Goal: Transaction & Acquisition: Purchase product/service

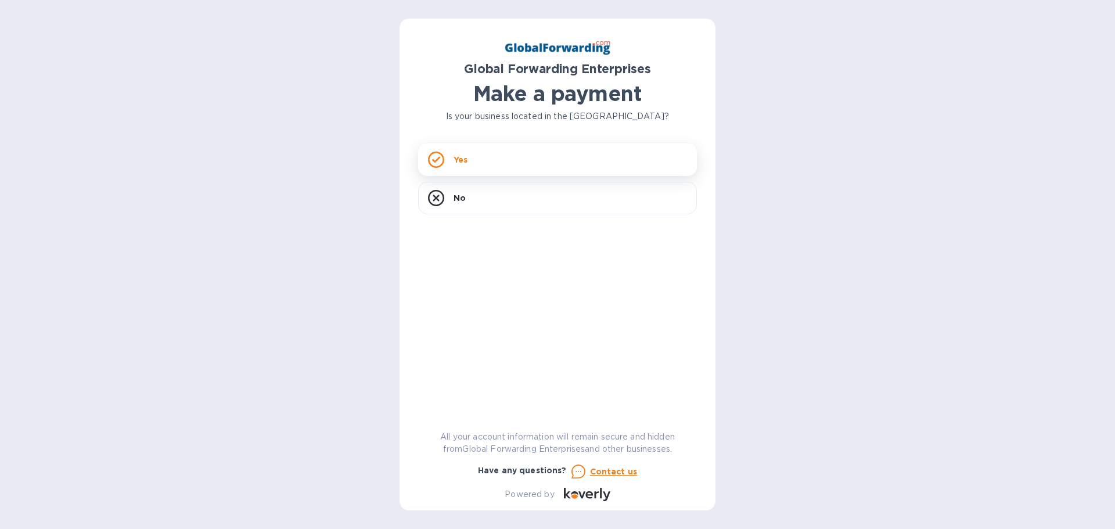
click at [431, 163] on icon at bounding box center [436, 160] width 16 height 16
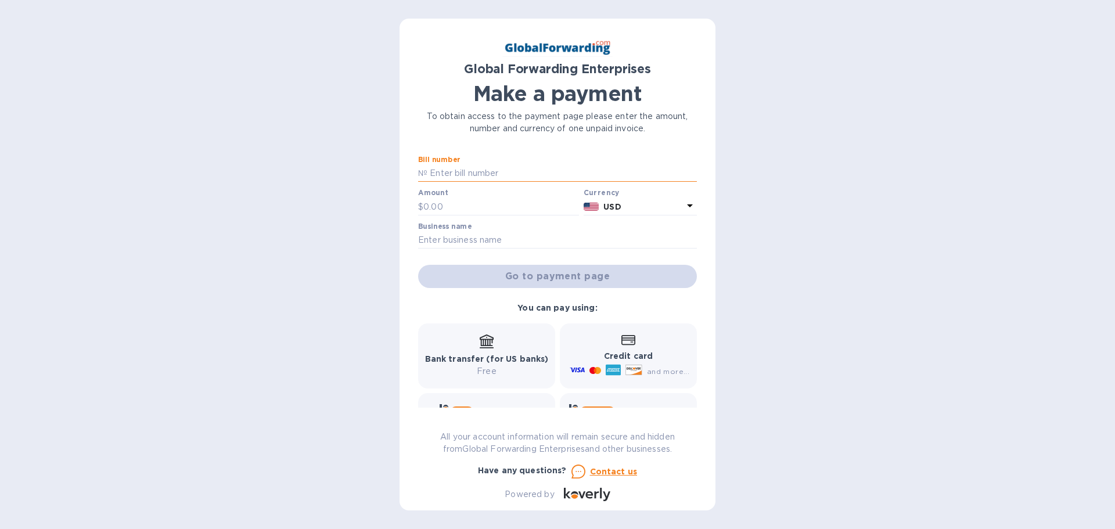
click at [447, 177] on input "text" at bounding box center [563, 173] width 270 height 17
paste input "79710746"
type input "79710746"
click at [457, 206] on input "text" at bounding box center [502, 206] width 156 height 17
type input "580.50"
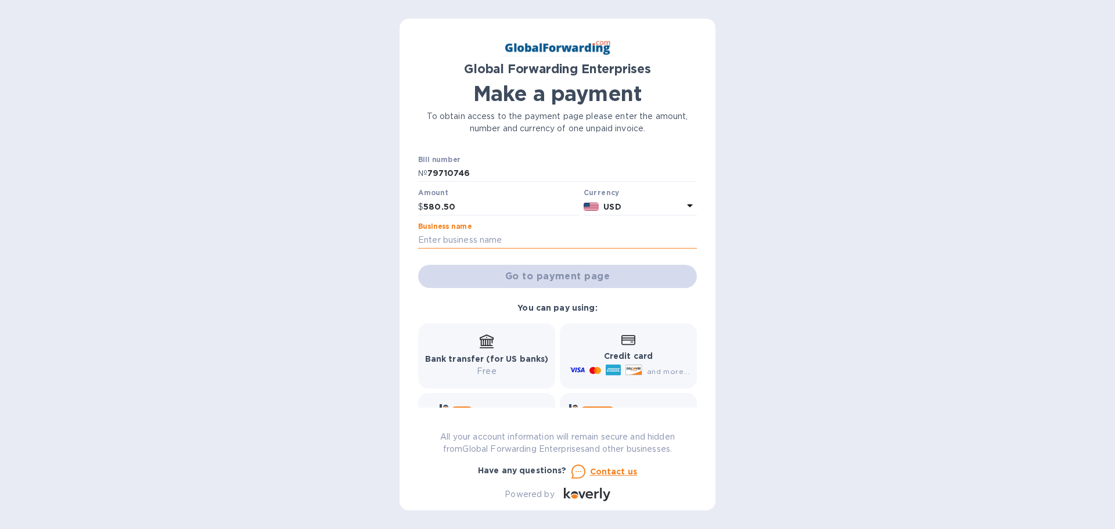
click at [442, 234] on input "text" at bounding box center [557, 240] width 279 height 17
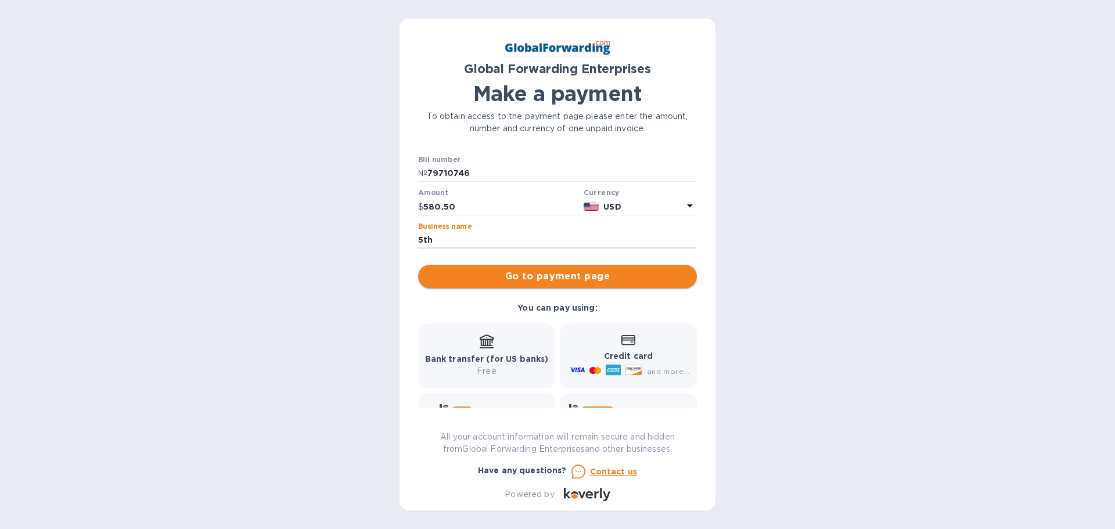
type input "5th Element Gear LLC"
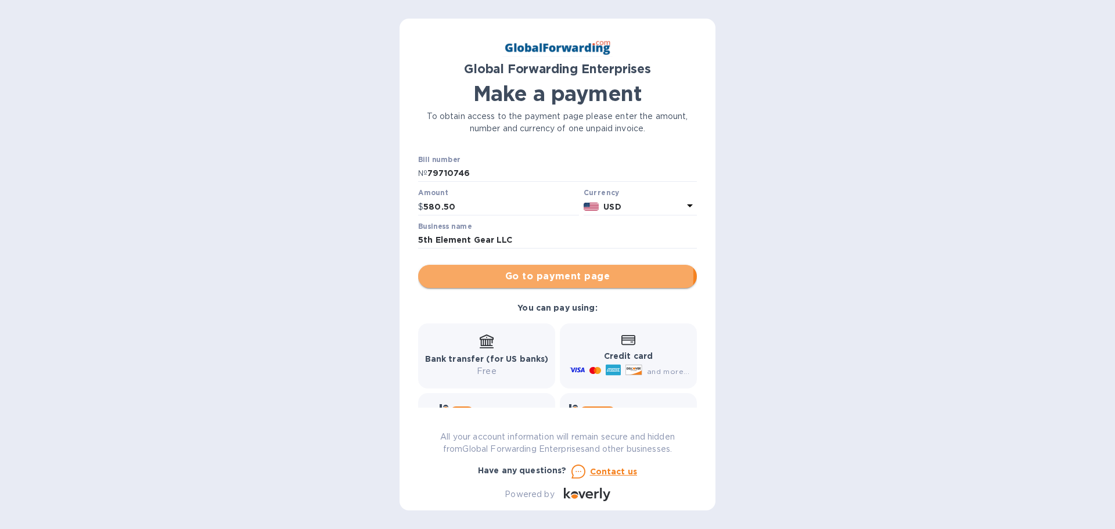
click at [532, 275] on span "Go to payment page" at bounding box center [558, 277] width 260 height 14
